Goal: Information Seeking & Learning: Check status

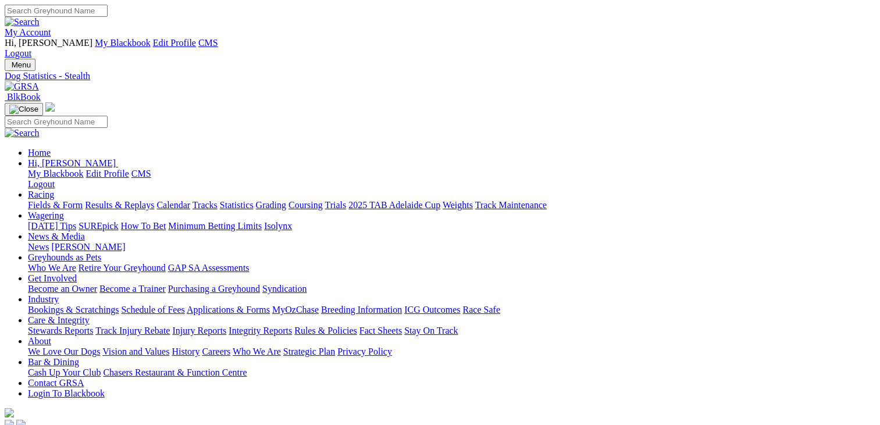
click at [151, 200] on link "Results & Replays" at bounding box center [119, 205] width 69 height 10
